Goal: Task Accomplishment & Management: Manage account settings

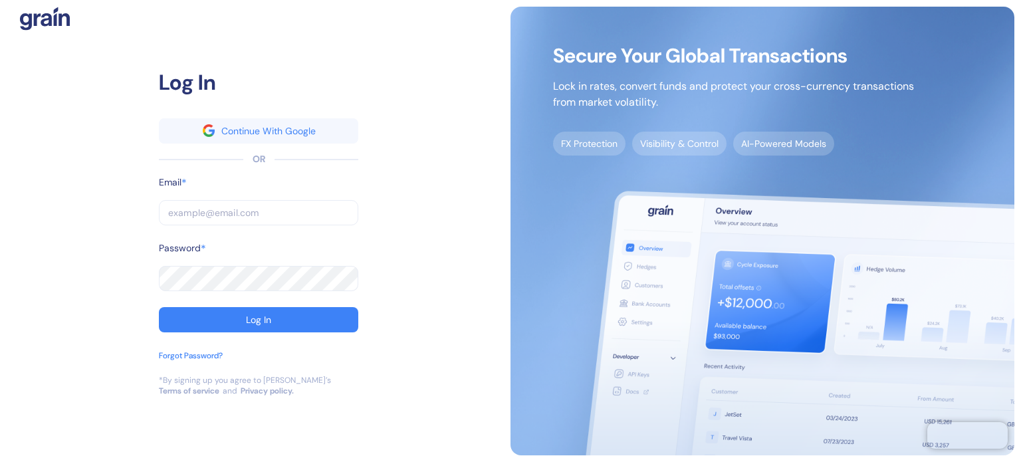
click at [242, 215] on input "text" at bounding box center [258, 212] width 199 height 25
click at [285, 219] on input "text" at bounding box center [258, 212] width 199 height 25
click at [449, 287] on div "Log In Continue With Google OR Email * ​ Password * ​ Log In Forgot Password? *…" at bounding box center [259, 231] width 504 height 449
drag, startPoint x: 70, startPoint y: 193, endPoint x: 106, endPoint y: 202, distance: 37.6
click at [70, 193] on div "Log In Continue With Google OR Email * ​ Password * ​ Log In Forgot Password? *…" at bounding box center [259, 231] width 504 height 449
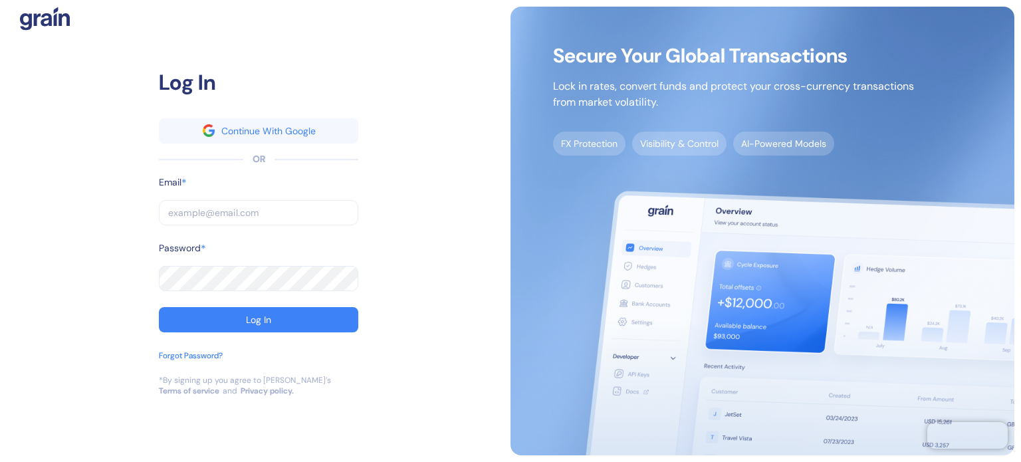
click at [193, 211] on input "text" at bounding box center [258, 212] width 199 height 25
paste input "sushil.nagaje@stuba.com"
type input "sushil.nagaje@stuba.com"
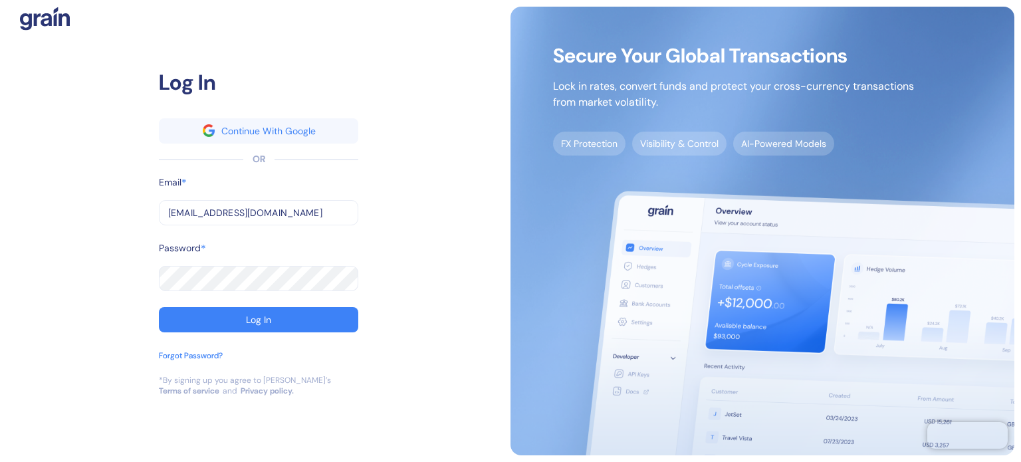
drag, startPoint x: 38, startPoint y: 212, endPoint x: 179, endPoint y: 259, distance: 148.5
click at [38, 212] on div "Log In Continue With Google OR Email * sushil.nagaje@stuba.com ​ Password * ​ L…" at bounding box center [259, 231] width 504 height 449
click at [234, 308] on button "Log In" at bounding box center [258, 319] width 199 height 25
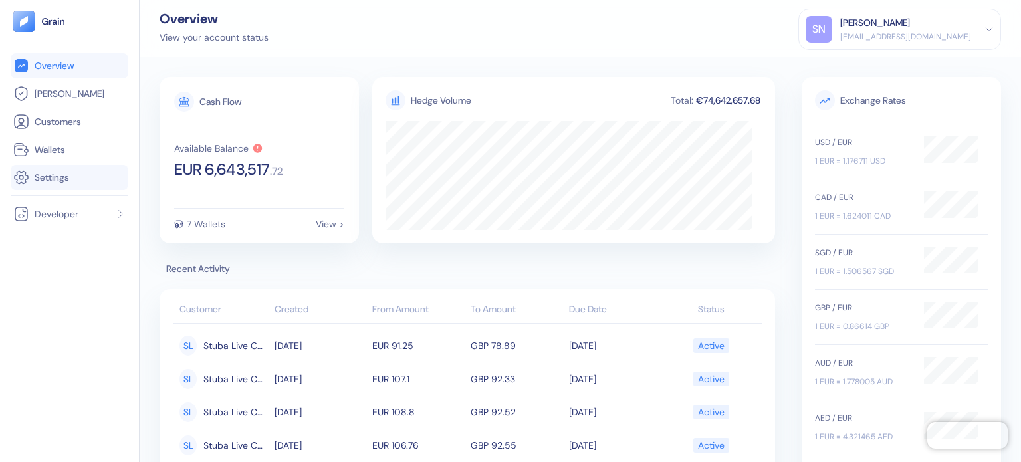
click at [80, 183] on link "Settings" at bounding box center [69, 178] width 112 height 16
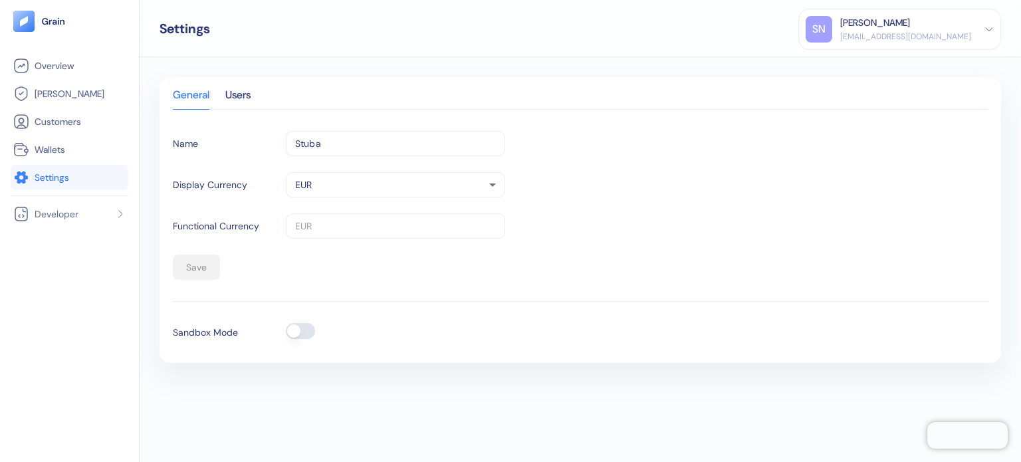
click at [305, 332] on button "button" at bounding box center [300, 331] width 29 height 16
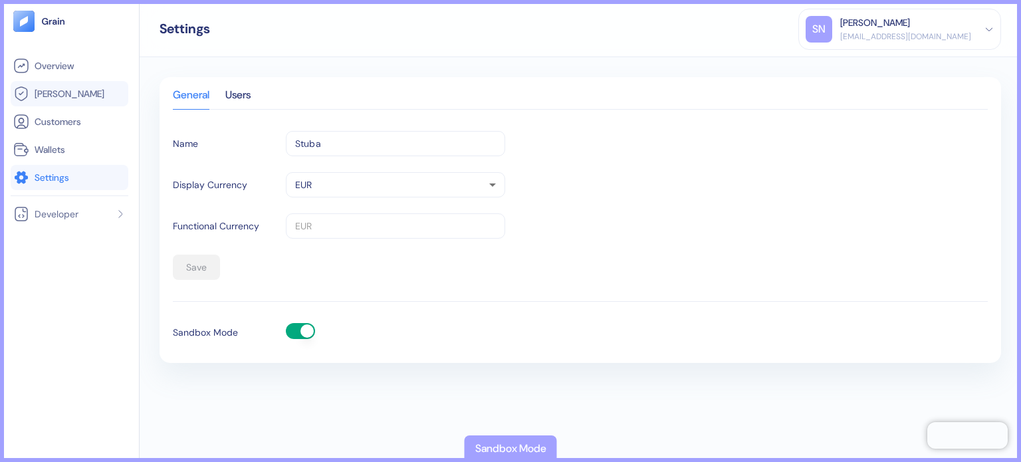
click at [54, 94] on span "[PERSON_NAME]" at bounding box center [70, 93] width 70 height 13
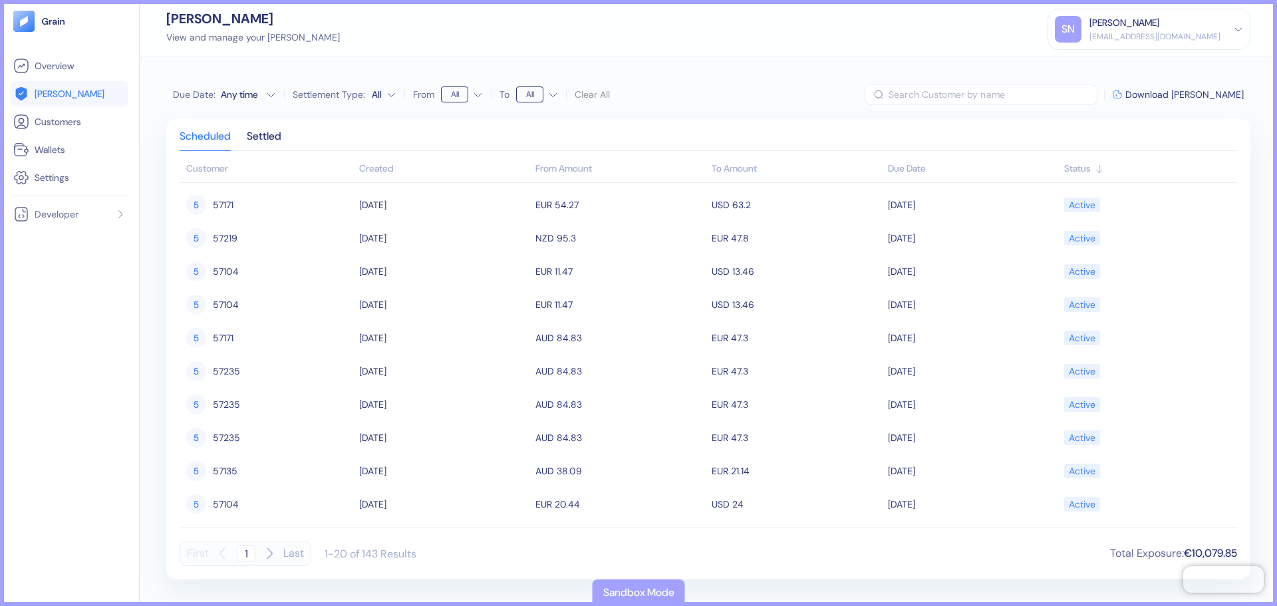
click at [1021, 98] on input "text" at bounding box center [992, 94] width 209 height 21
click at [1021, 91] on span "Download Hedges" at bounding box center [1184, 94] width 118 height 9
click at [238, 172] on th "Customer" at bounding box center [268, 169] width 176 height 27
click at [277, 137] on div "Settled" at bounding box center [264, 141] width 35 height 19
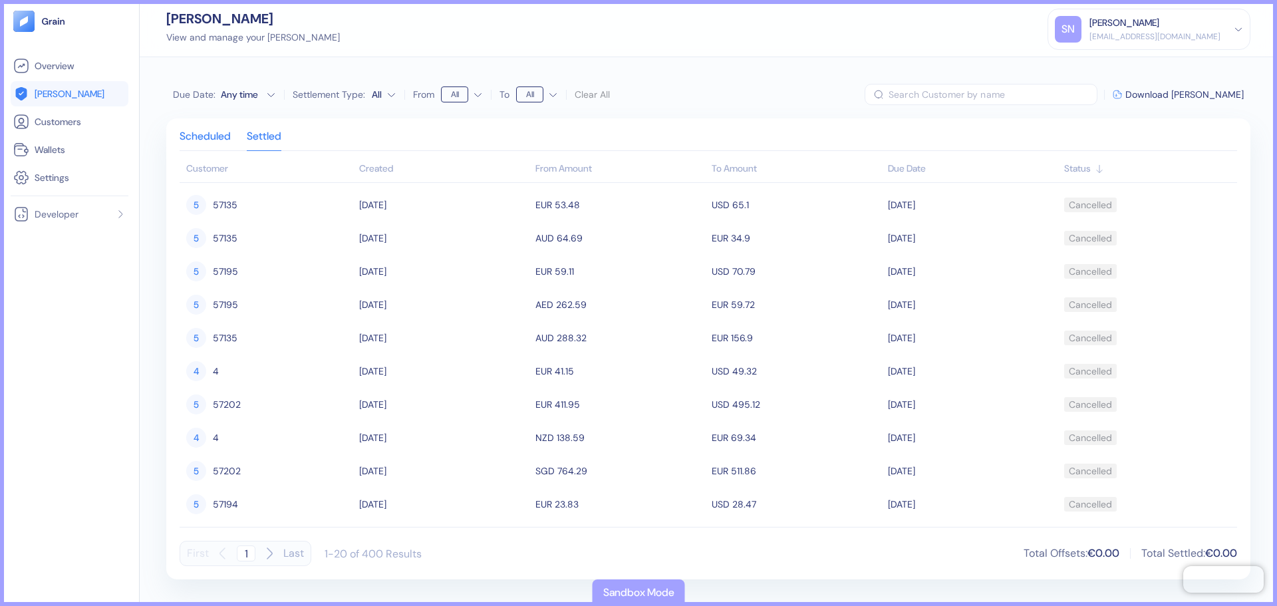
click at [210, 132] on div "Scheduled" at bounding box center [205, 141] width 51 height 19
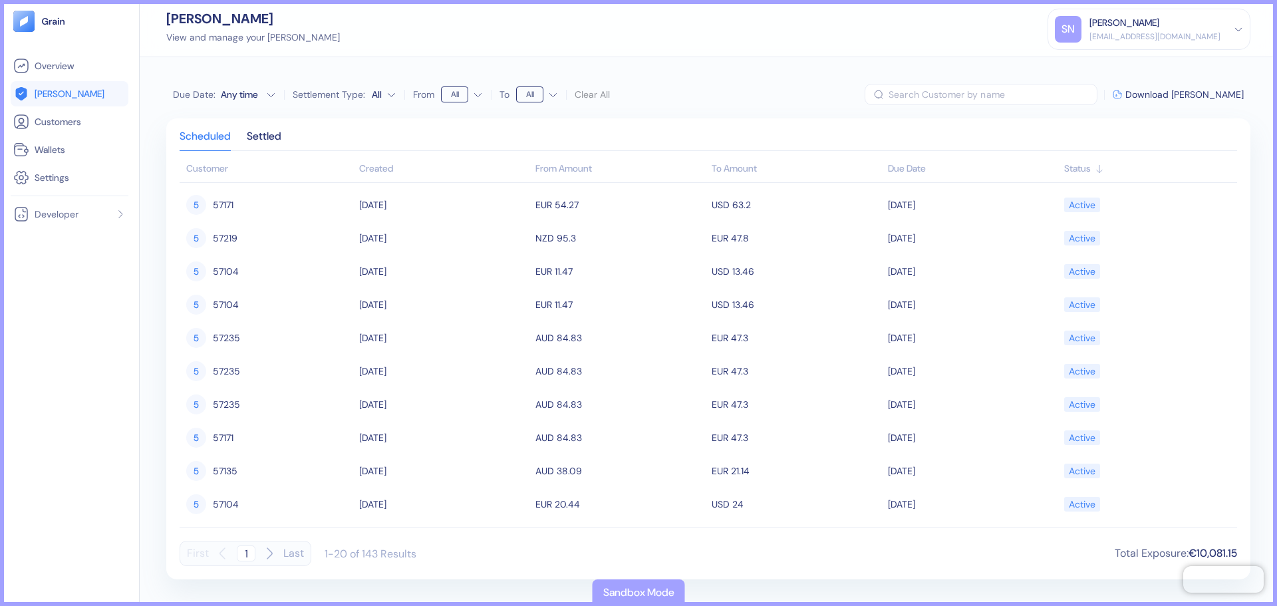
click at [396, 169] on div "Created" at bounding box center [444, 169] width 170 height 14
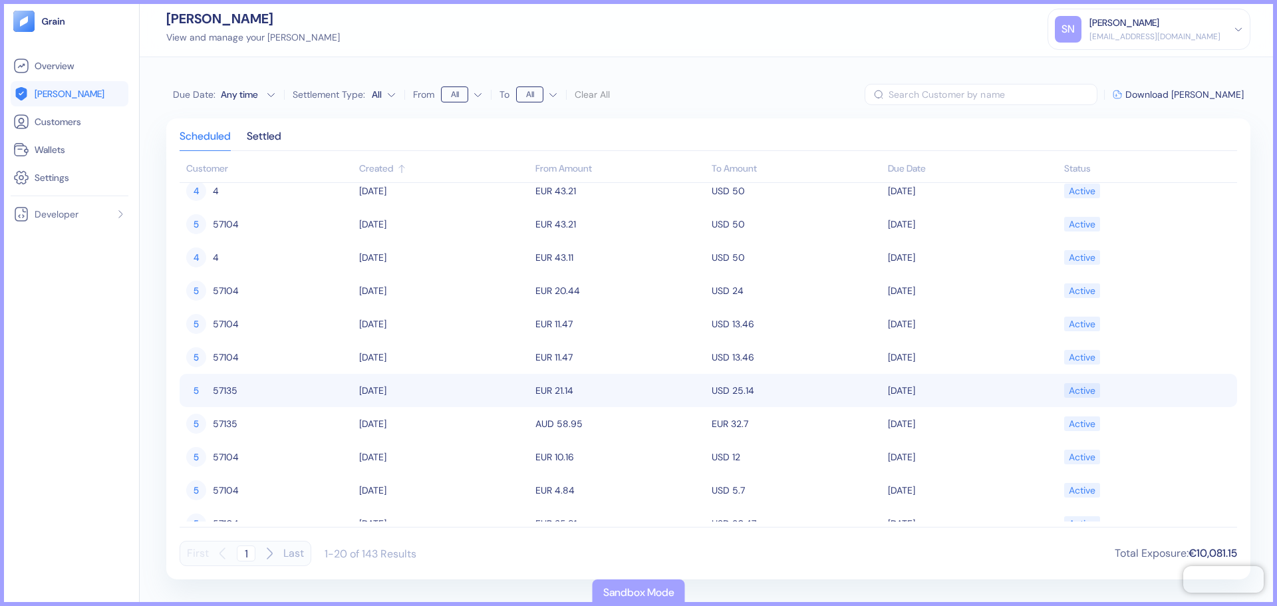
scroll to position [266, 0]
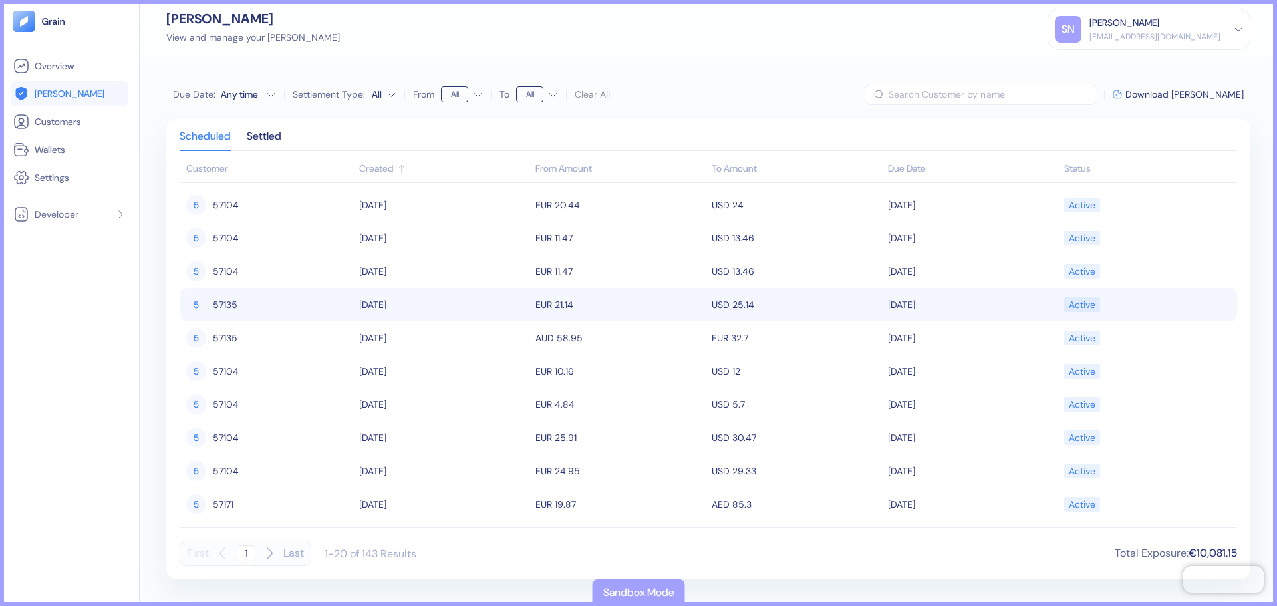
click at [401, 171] on icon at bounding box center [401, 169] width 11 height 11
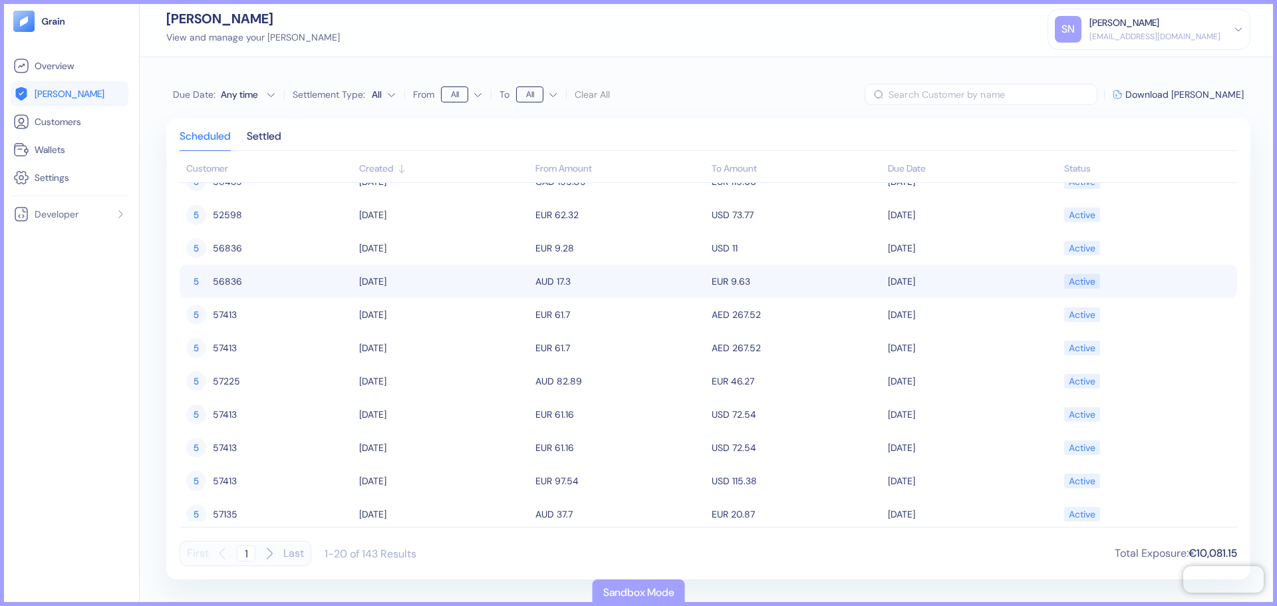
scroll to position [0, 0]
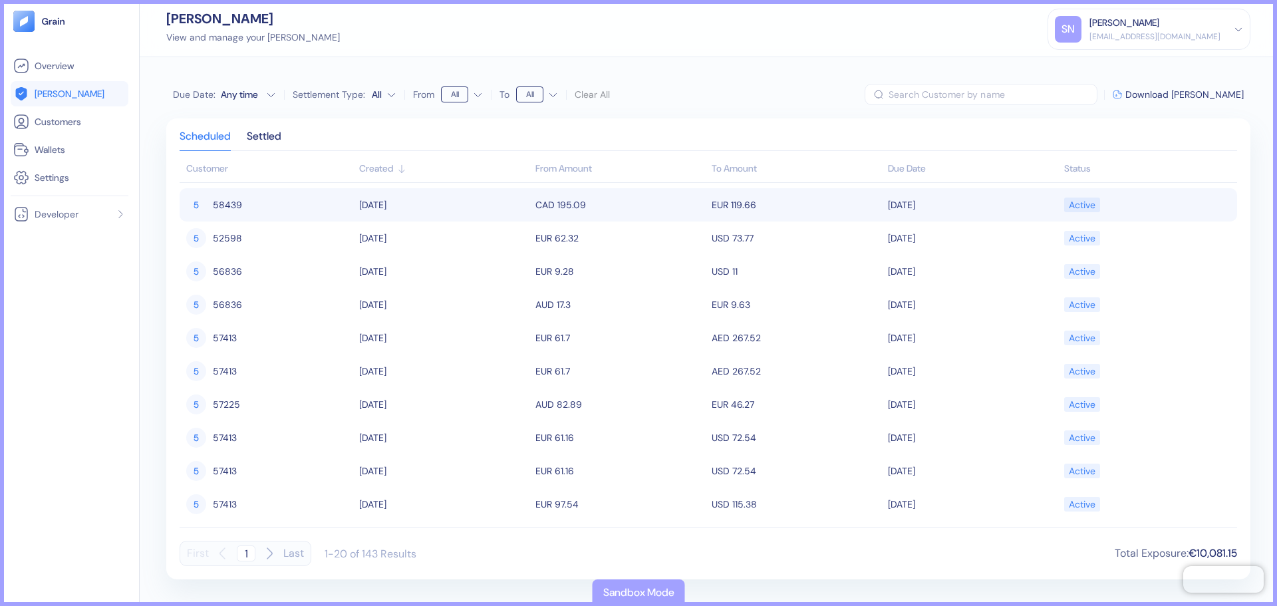
click at [224, 203] on span "58439" at bounding box center [227, 204] width 29 height 23
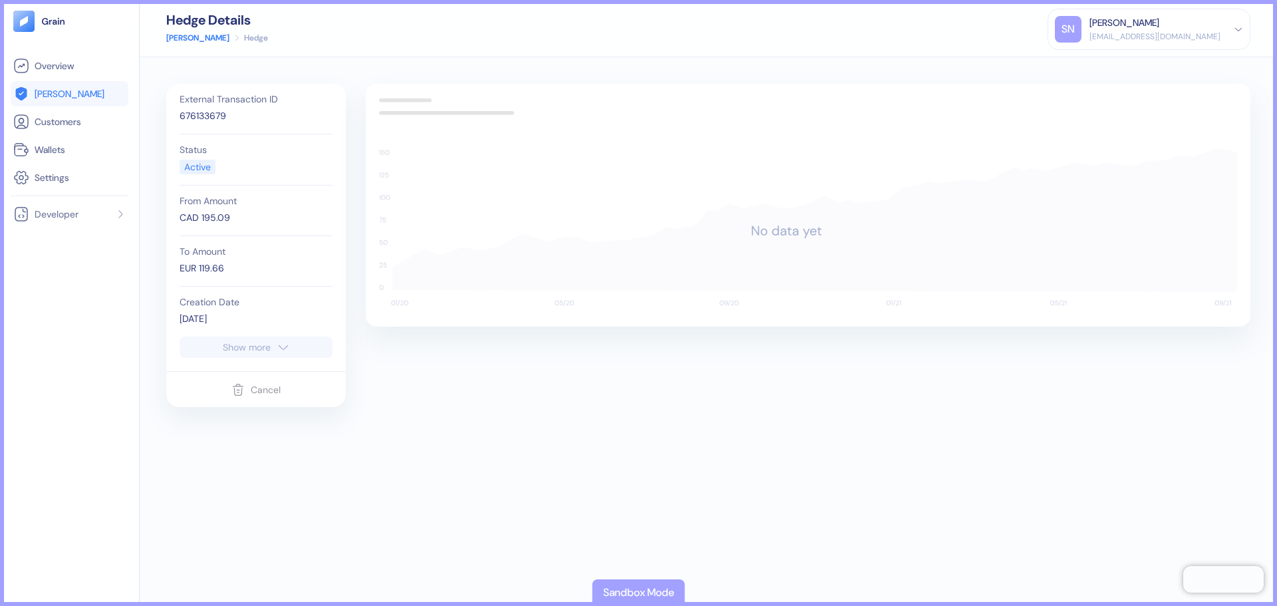
click at [272, 349] on button "Show more" at bounding box center [256, 346] width 153 height 21
click at [176, 33] on link "[PERSON_NAME]" at bounding box center [197, 38] width 63 height 12
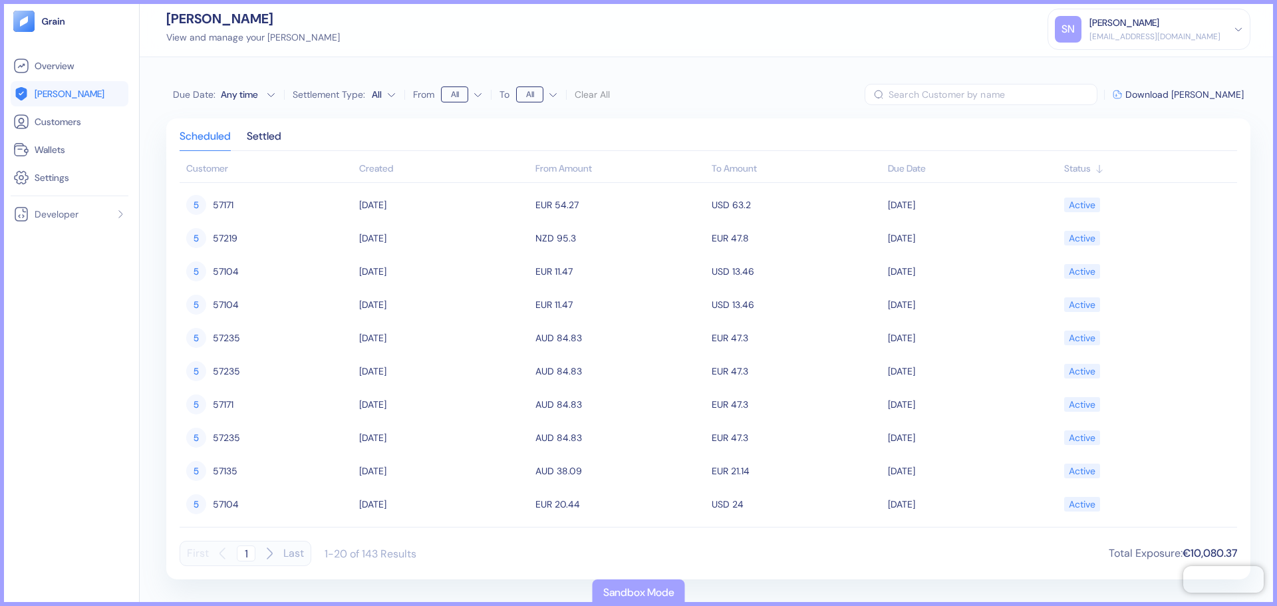
click at [380, 167] on div "Created" at bounding box center [444, 169] width 170 height 14
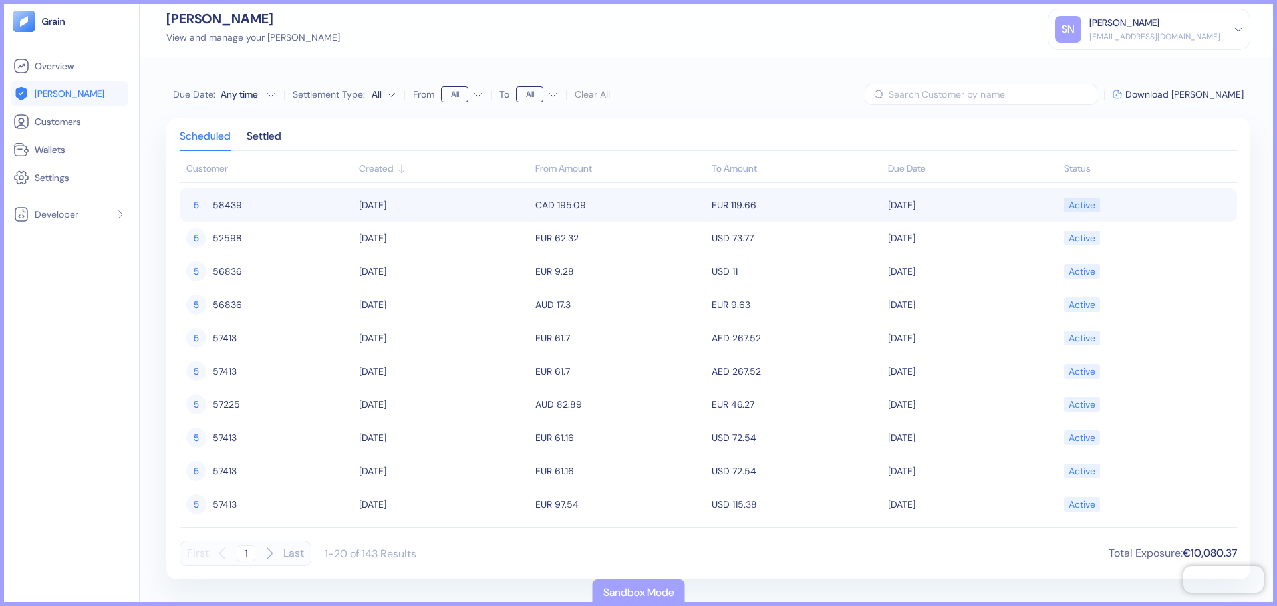
click at [461, 205] on td "[DATE]" at bounding box center [444, 204] width 176 height 33
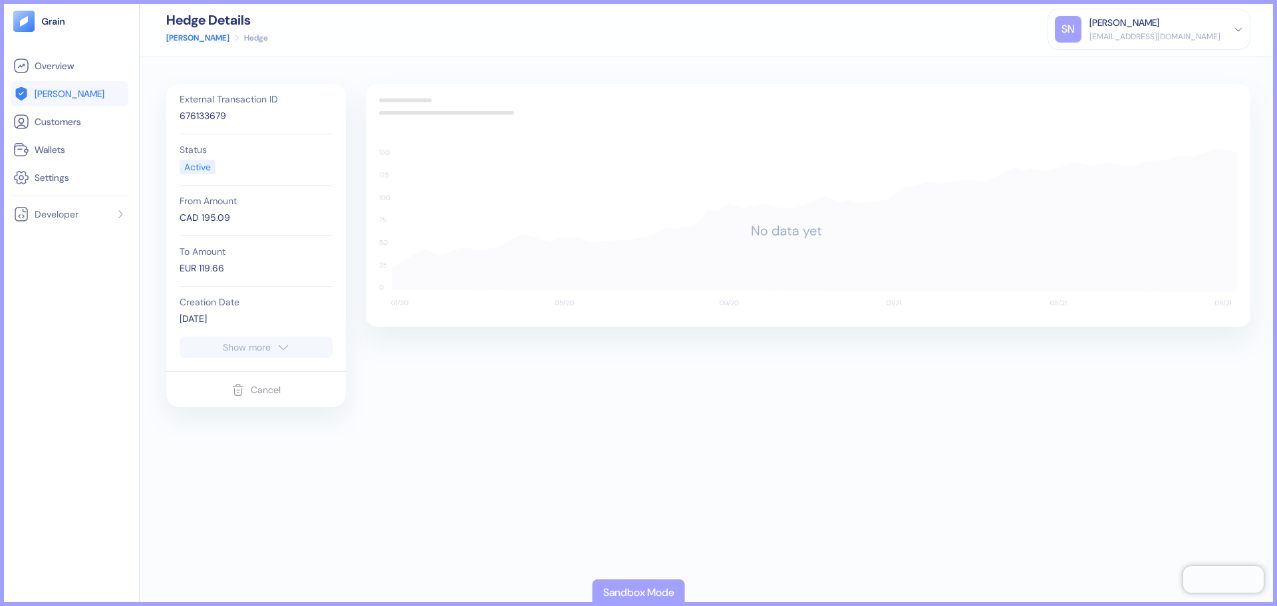
click at [204, 117] on div "676133679" at bounding box center [256, 116] width 153 height 14
click at [267, 123] on div "External Transaction ID 676133679" at bounding box center [256, 109] width 153 height 51
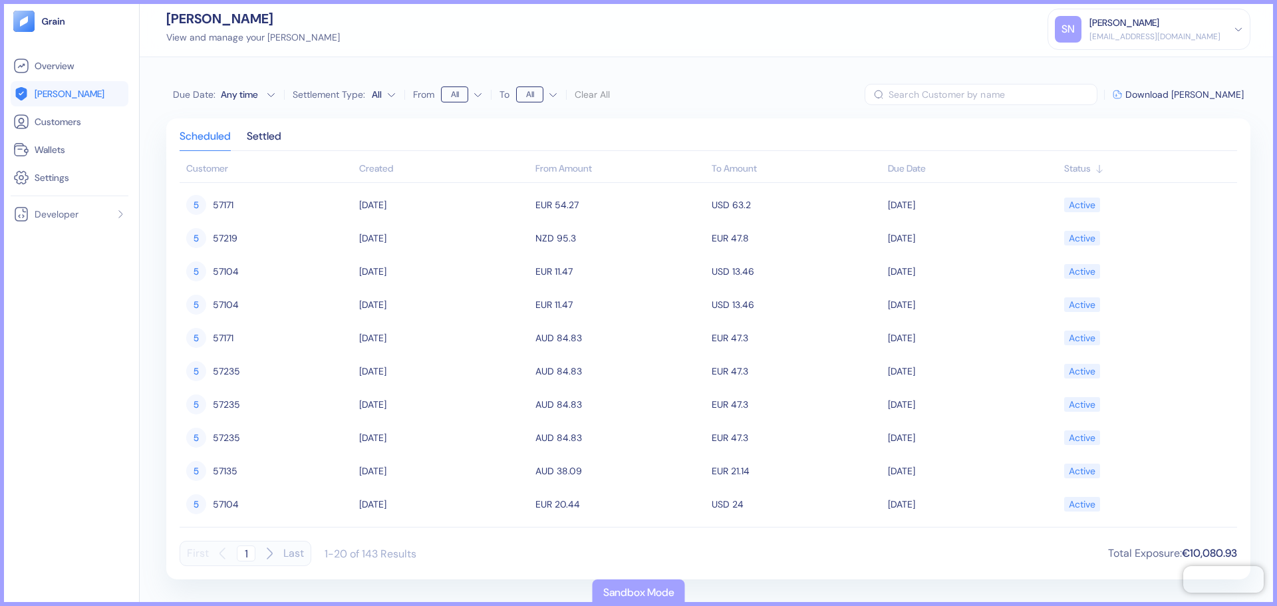
click at [390, 170] on div "Created" at bounding box center [444, 169] width 170 height 14
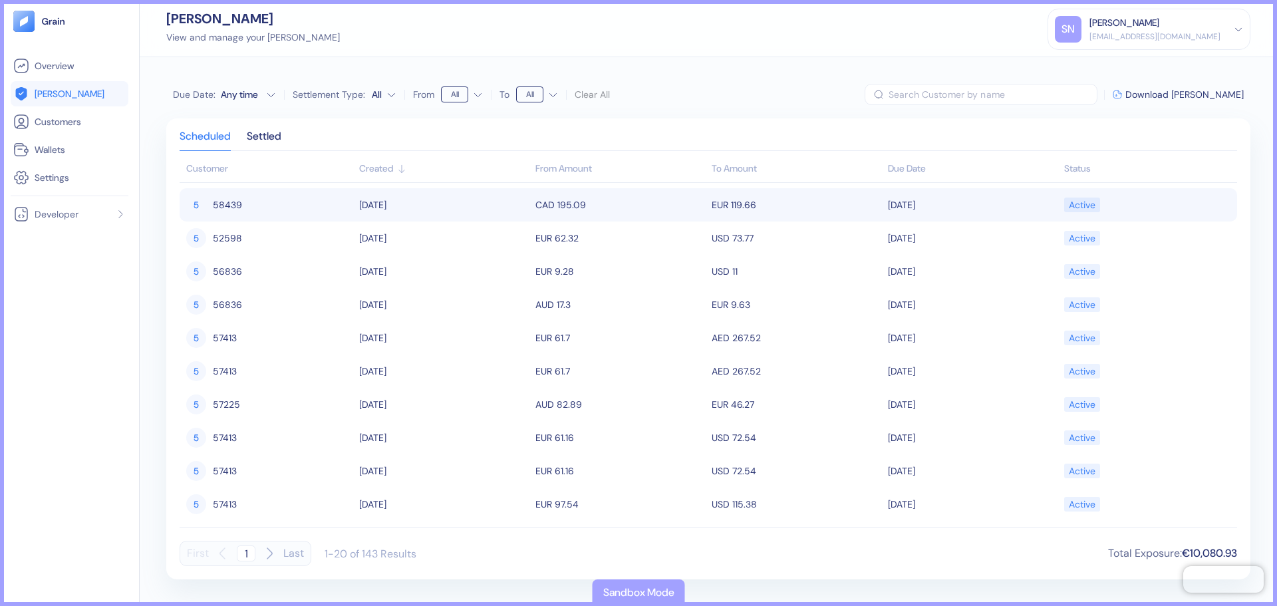
click at [447, 213] on td "[DATE]" at bounding box center [444, 204] width 176 height 33
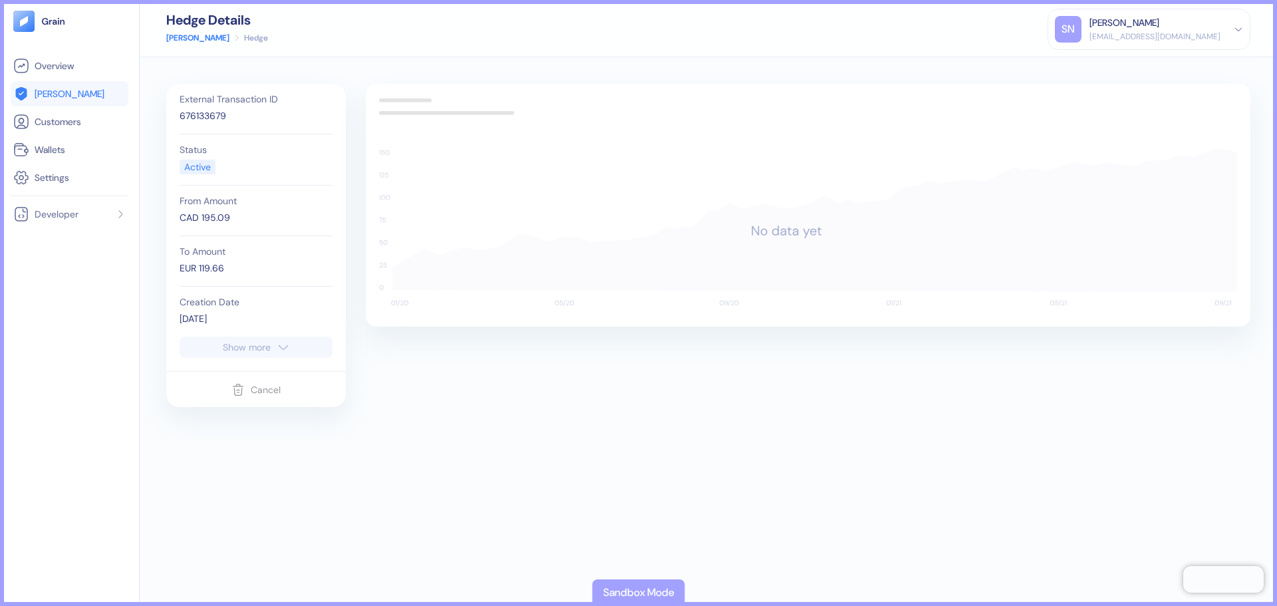
click at [35, 94] on span "[PERSON_NAME]" at bounding box center [70, 93] width 70 height 13
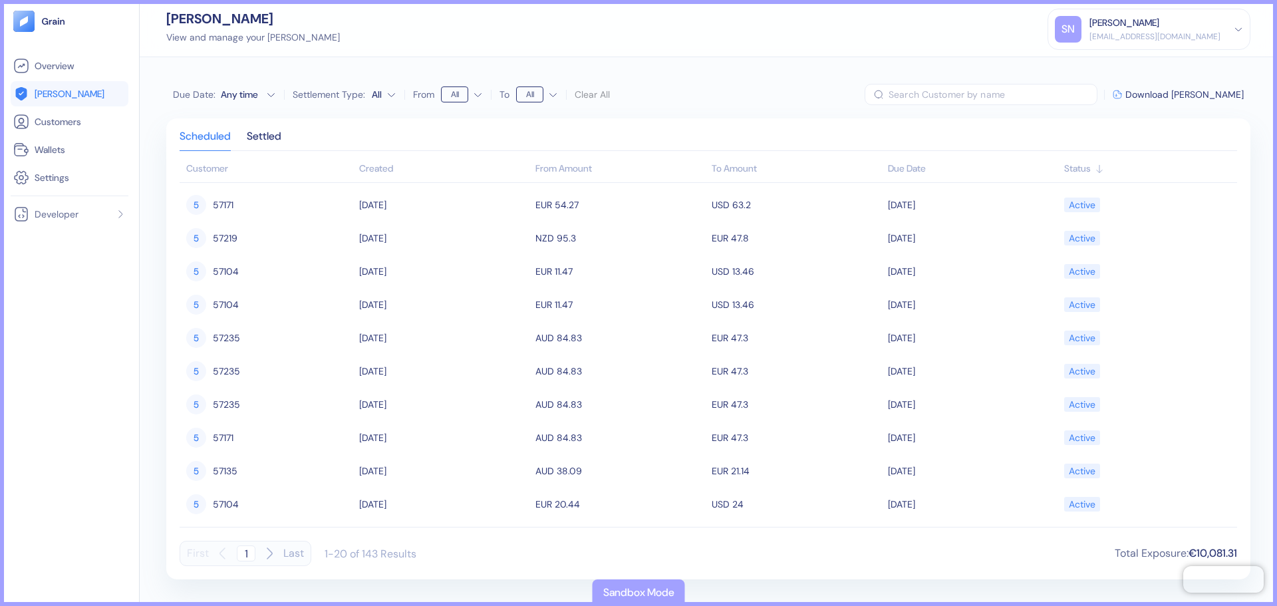
click at [378, 166] on div "Created" at bounding box center [444, 169] width 170 height 14
click at [368, 162] on div "Created" at bounding box center [444, 169] width 170 height 14
click at [389, 100] on html "Pingdom Check: App Online Overview Hedges Customers Wallets Settings Developer …" at bounding box center [638, 303] width 1277 height 606
click at [477, 123] on html "Pingdom Check: App Online Overview Hedges Customers Wallets Settings Developer …" at bounding box center [638, 303] width 1277 height 606
click at [266, 90] on icon "button" at bounding box center [271, 95] width 10 height 10
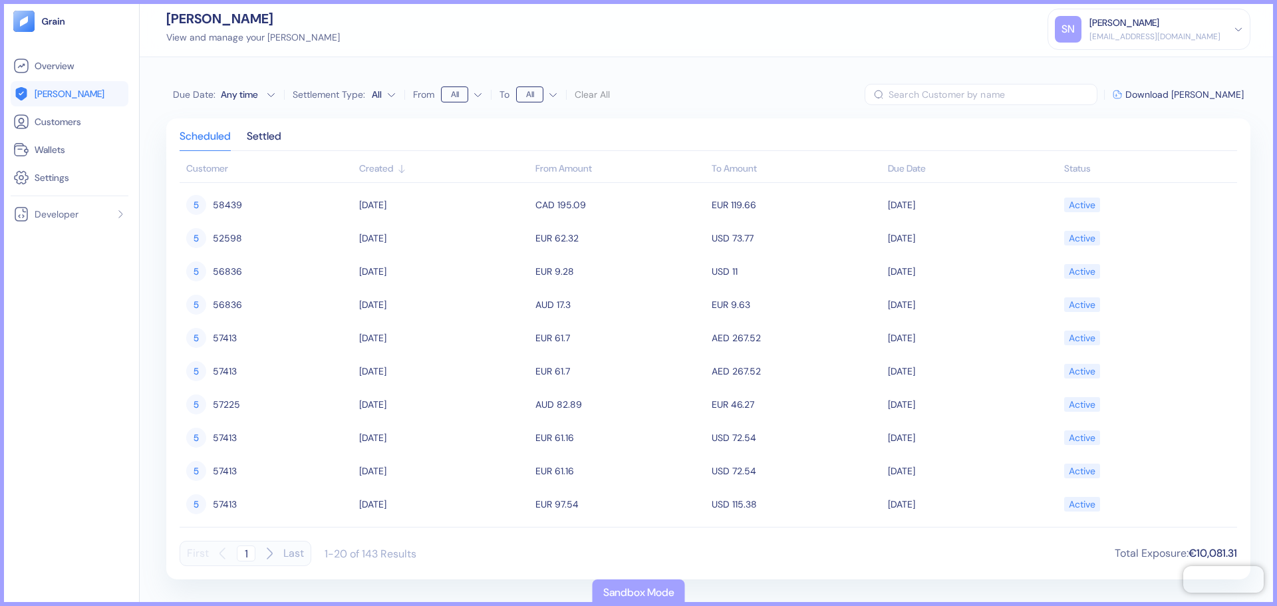
click at [414, 127] on div "Scheduled Settled Customer Created From Amount To Amount Due Date Status 5 5843…" at bounding box center [708, 348] width 1084 height 461
click at [455, 96] on html "Pingdom Check: App Online Overview Hedges Customers Wallets Settings Developer …" at bounding box center [638, 303] width 1277 height 606
click at [504, 116] on html "Pingdom Check: App Online Overview Hedges Customers Wallets Settings Developer …" at bounding box center [638, 303] width 1277 height 606
click at [227, 102] on div "Due Date : Any time Settlement Type: All From All To All Clear All" at bounding box center [391, 94] width 437 height 21
click at [242, 94] on div "Any time" at bounding box center [241, 94] width 40 height 13
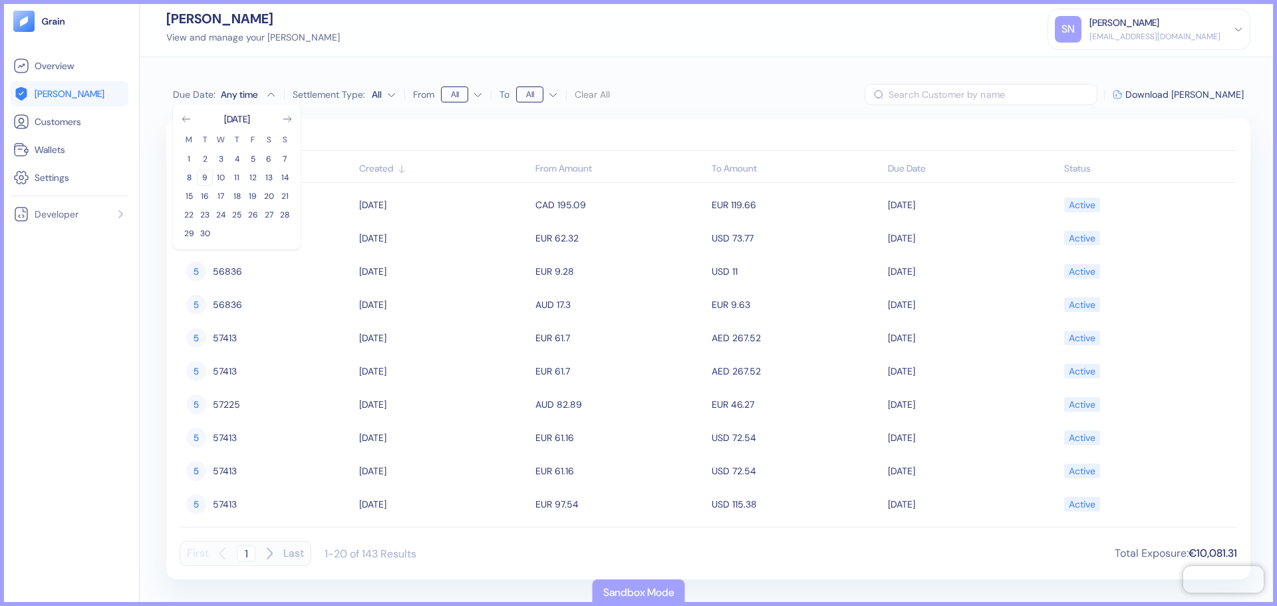
click at [201, 179] on button "9" at bounding box center [205, 178] width 16 height 16
click at [209, 176] on button "9" at bounding box center [205, 178] width 16 height 16
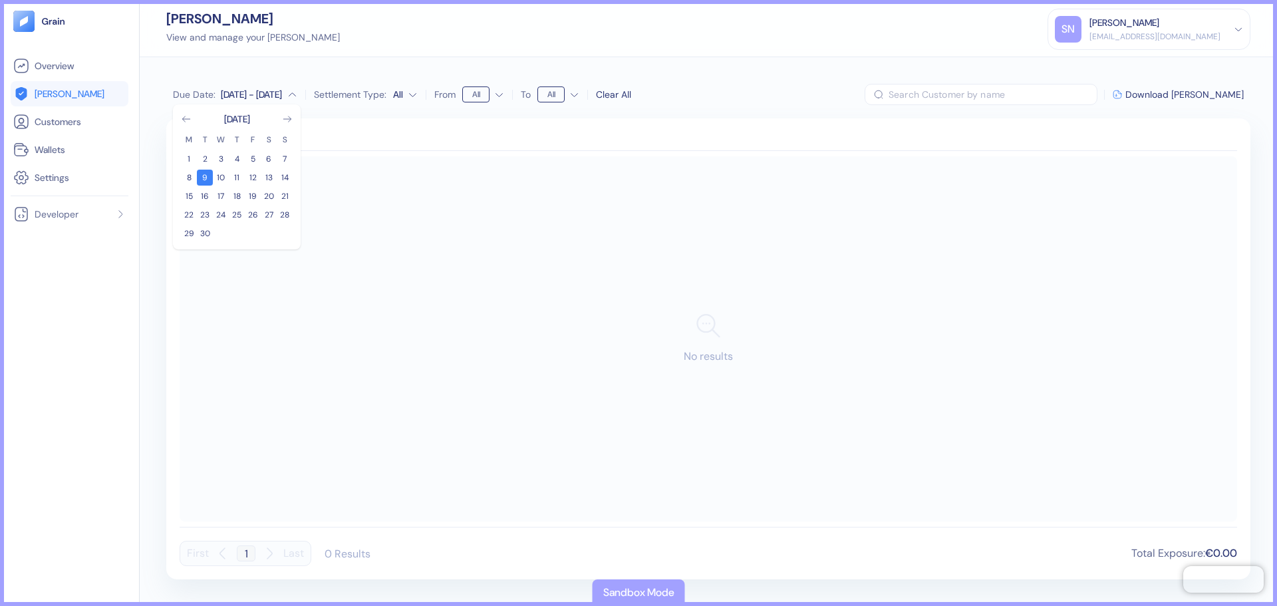
click at [787, 38] on div "Hedges View and manage your hedges SN Sushil Nagaje sushil.nagaje@stuba.com Sig…" at bounding box center [708, 28] width 1137 height 57
click at [255, 132] on div "Settled" at bounding box center [264, 141] width 35 height 19
click at [211, 132] on div "Scheduled" at bounding box center [205, 141] width 51 height 19
click at [625, 97] on div "Clear All" at bounding box center [613, 95] width 35 height 14
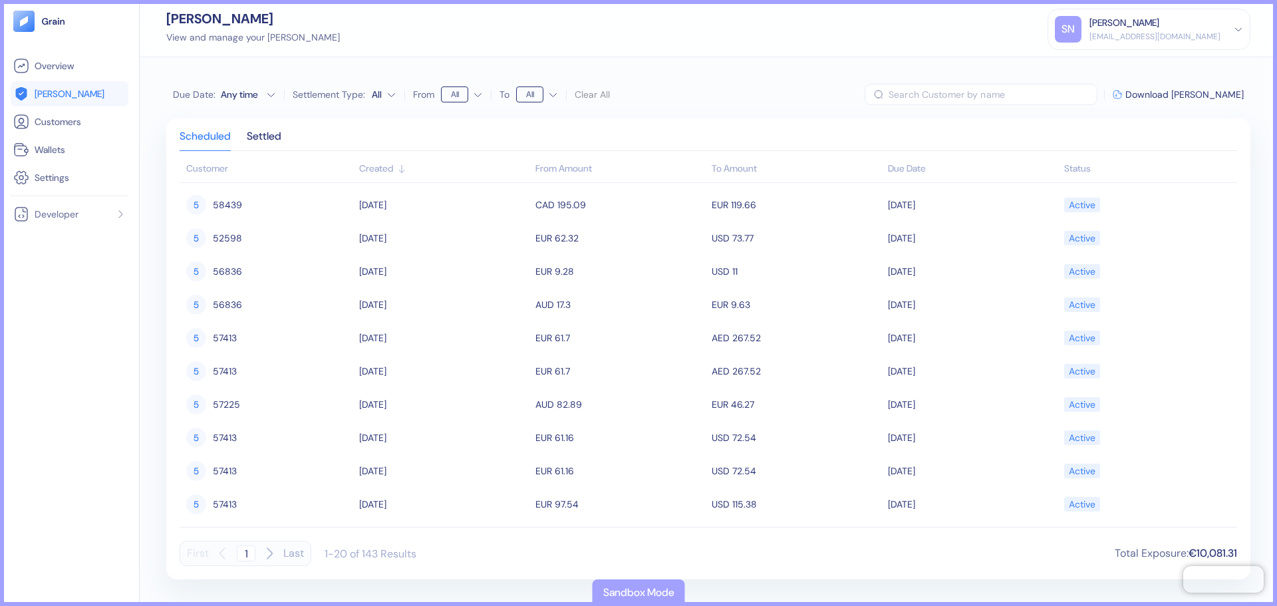
click at [456, 87] on html "Pingdom Check: App Online Overview Hedges Customers Wallets Settings Developer …" at bounding box center [638, 303] width 1277 height 606
click at [783, 96] on html "Pingdom Check: App Online Overview Hedges Customers Wallets Settings Developer …" at bounding box center [638, 303] width 1277 height 606
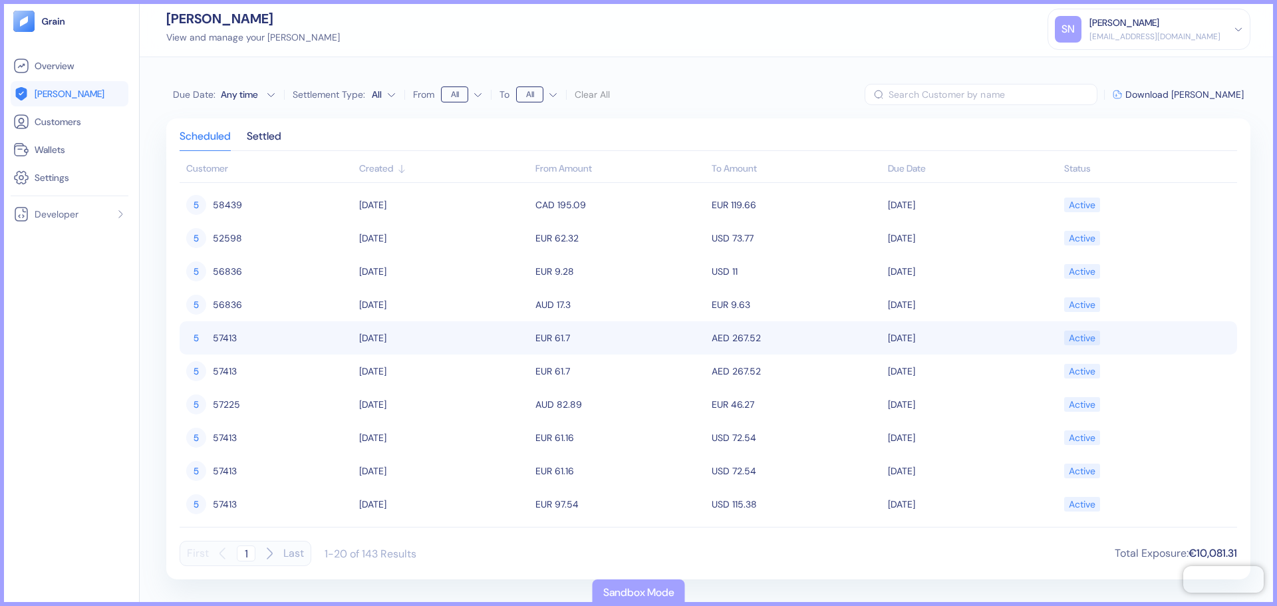
click at [242, 336] on div "5 57413" at bounding box center [269, 337] width 166 height 23
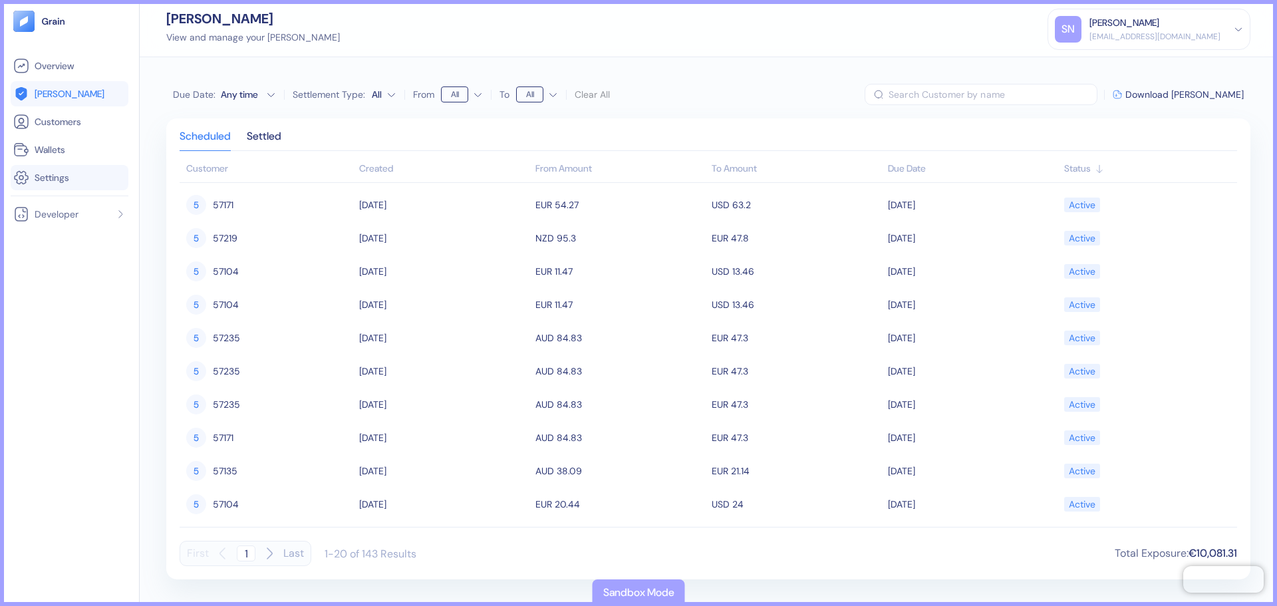
click at [88, 183] on link "Settings" at bounding box center [69, 178] width 112 height 16
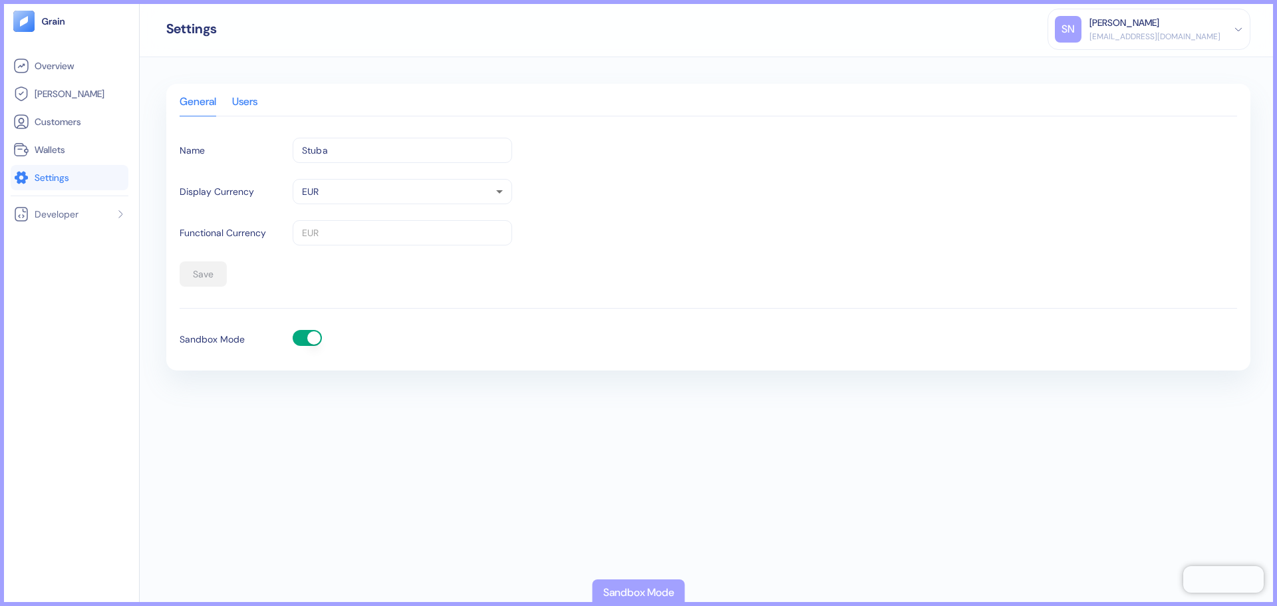
click at [253, 98] on div "Users" at bounding box center [244, 106] width 25 height 19
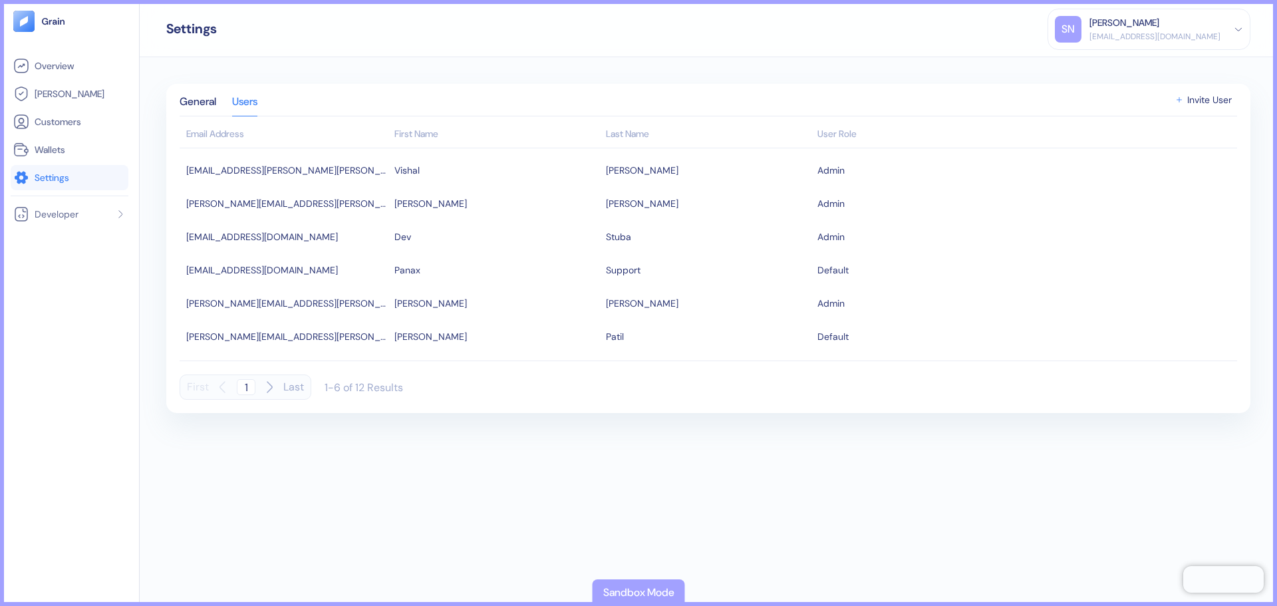
click at [264, 390] on icon "button" at bounding box center [269, 387] width 16 height 16
type input "2"
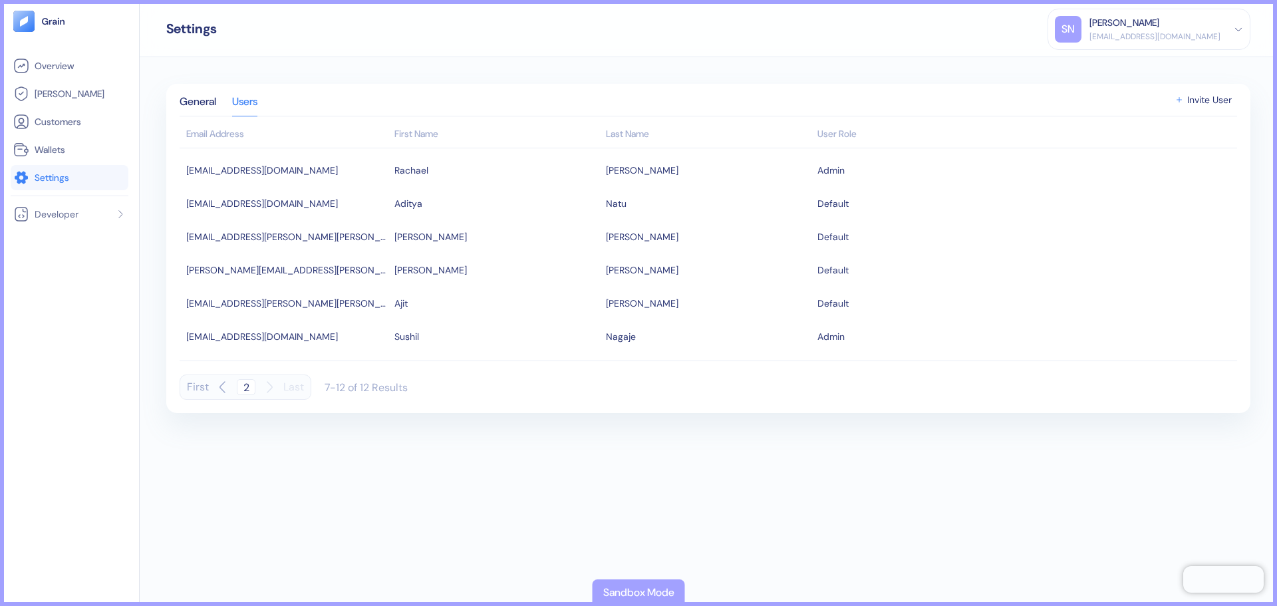
click at [213, 390] on div "First 2 Last" at bounding box center [246, 386] width 132 height 25
click at [74, 99] on link "[PERSON_NAME]" at bounding box center [69, 94] width 112 height 16
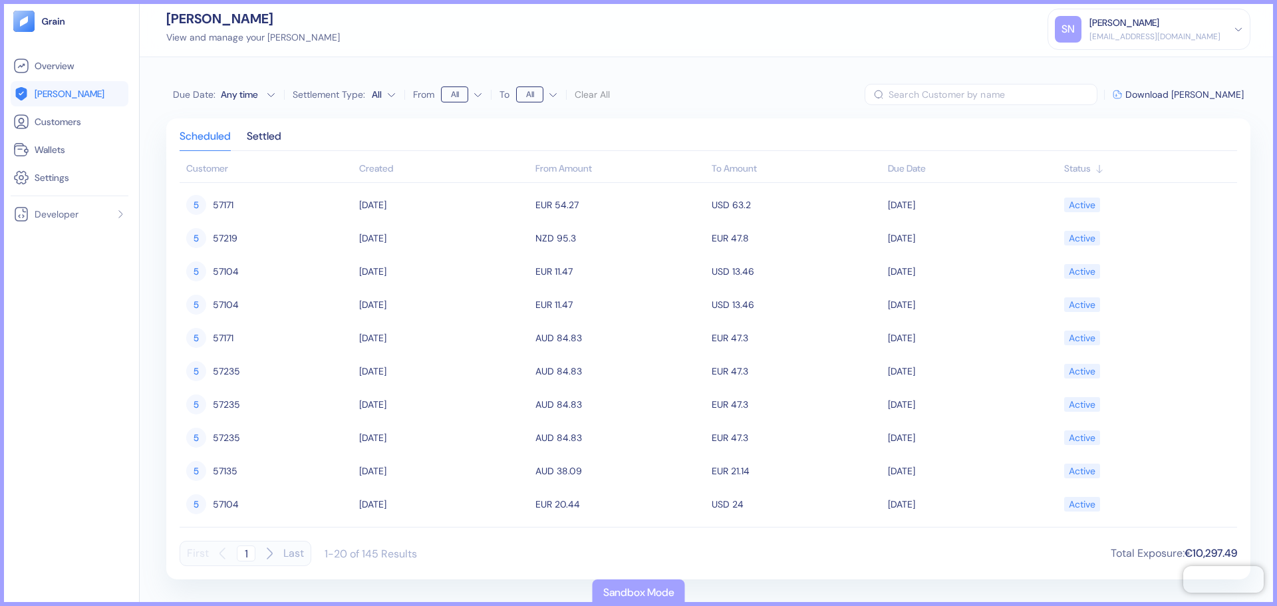
click at [390, 172] on div "Created" at bounding box center [444, 169] width 170 height 14
click at [1190, 95] on span "Download Hedges" at bounding box center [1184, 94] width 118 height 9
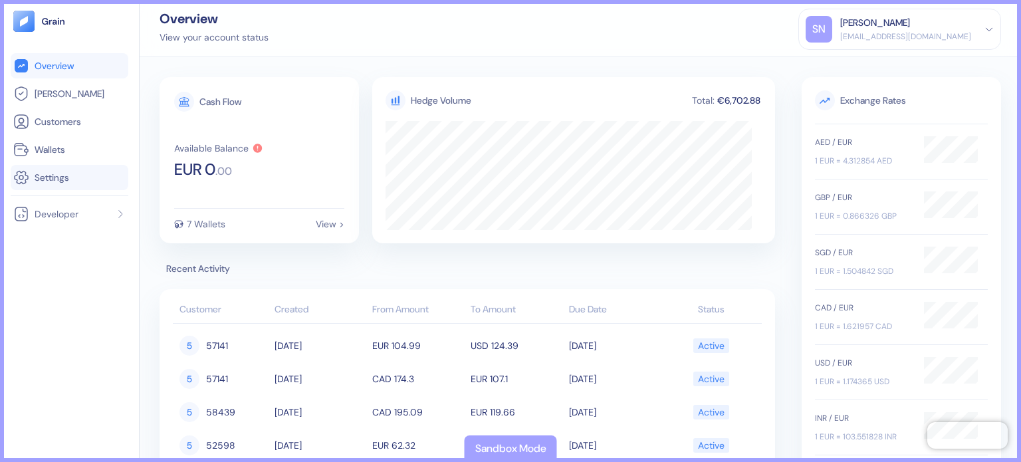
click at [73, 188] on li "Settings" at bounding box center [70, 177] width 118 height 25
click at [74, 178] on link "Settings" at bounding box center [69, 178] width 112 height 16
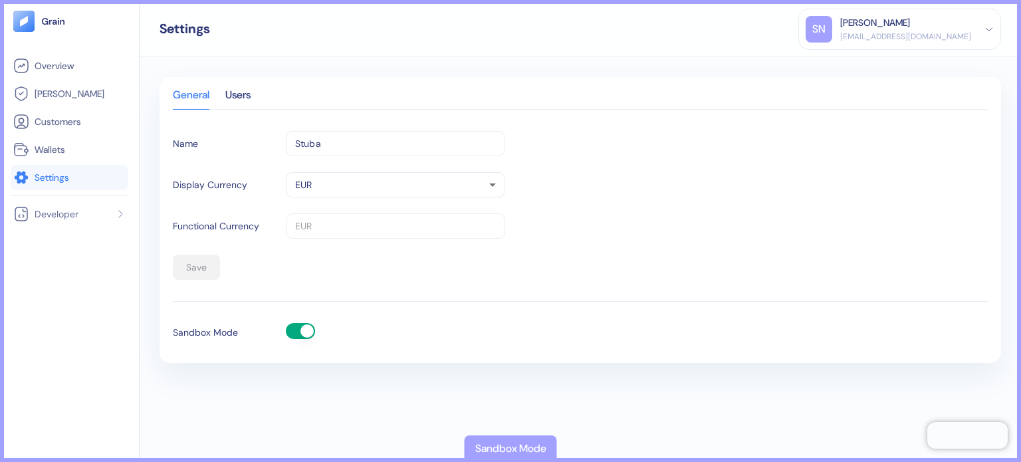
click at [299, 329] on button "button" at bounding box center [300, 331] width 29 height 16
